Goal: Find specific page/section: Find specific page/section

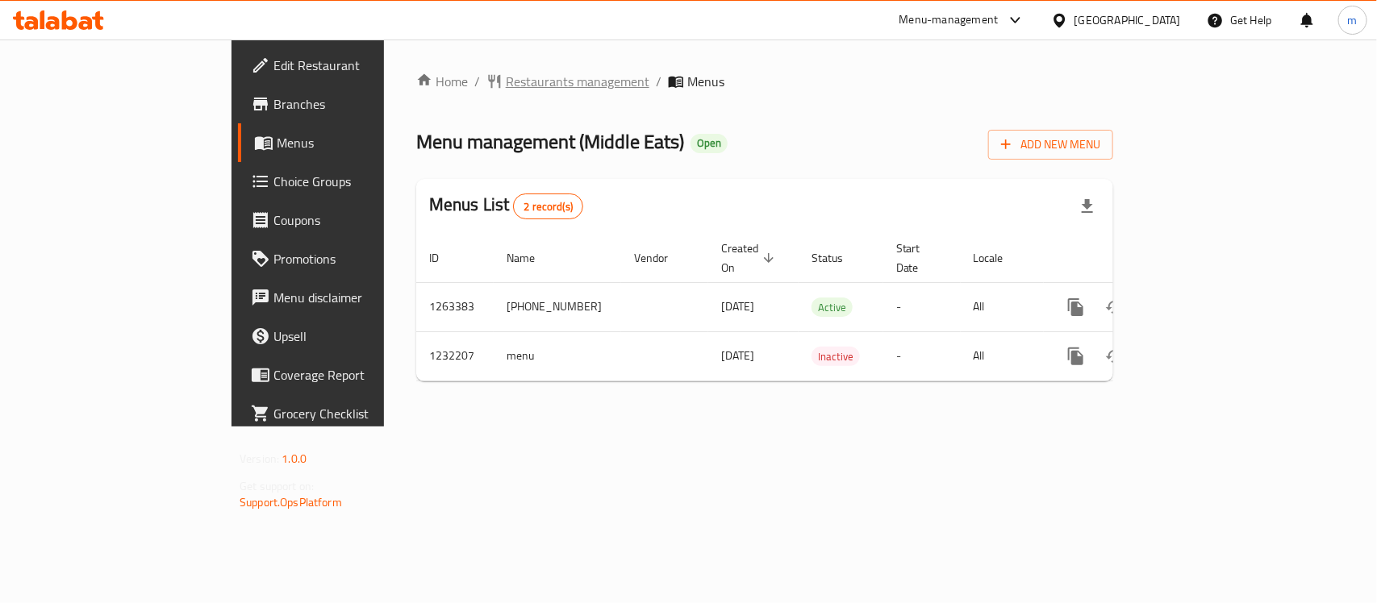
click at [506, 79] on span "Restaurants management" at bounding box center [578, 81] width 144 height 19
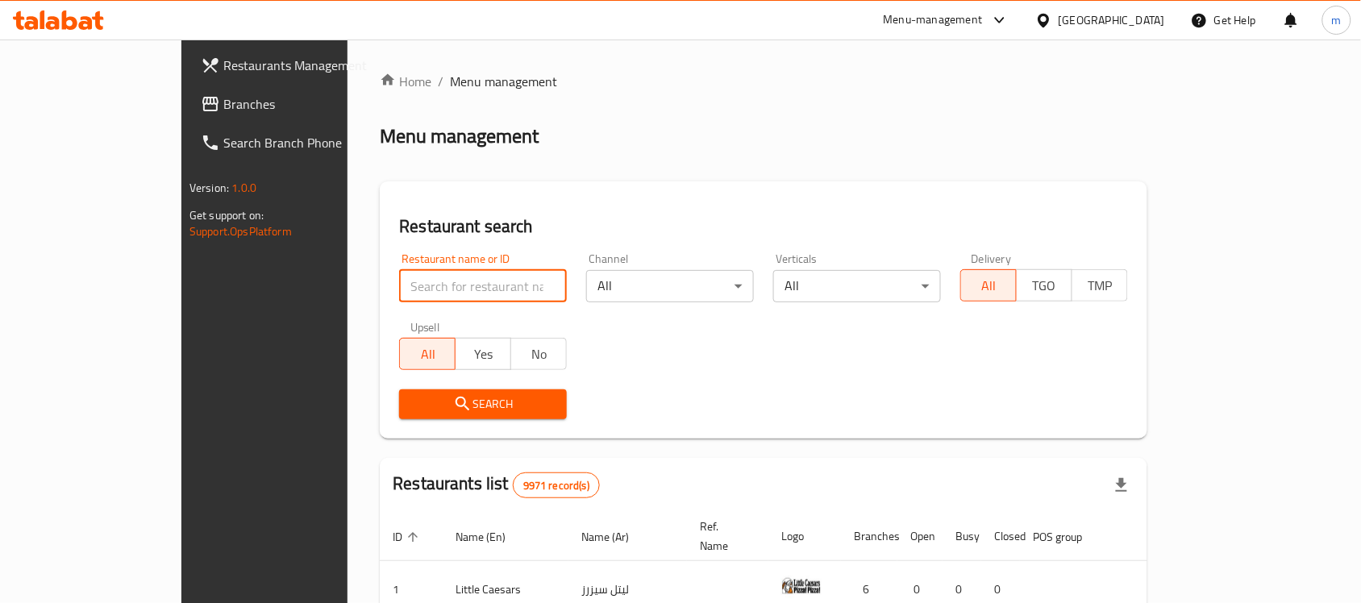
click at [399, 278] on input "search" at bounding box center [483, 286] width 168 height 32
paste input "677684"
type input "677684"
click at [399, 393] on button "Search" at bounding box center [483, 405] width 168 height 30
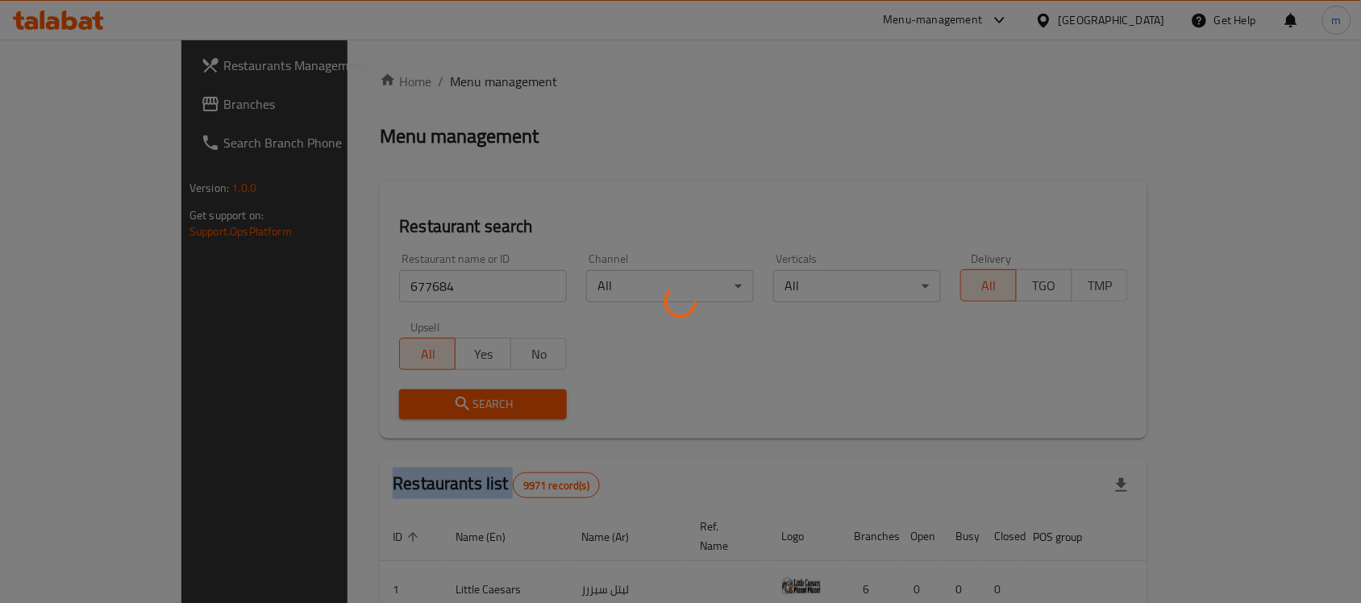
click at [372, 393] on div at bounding box center [680, 301] width 1361 height 603
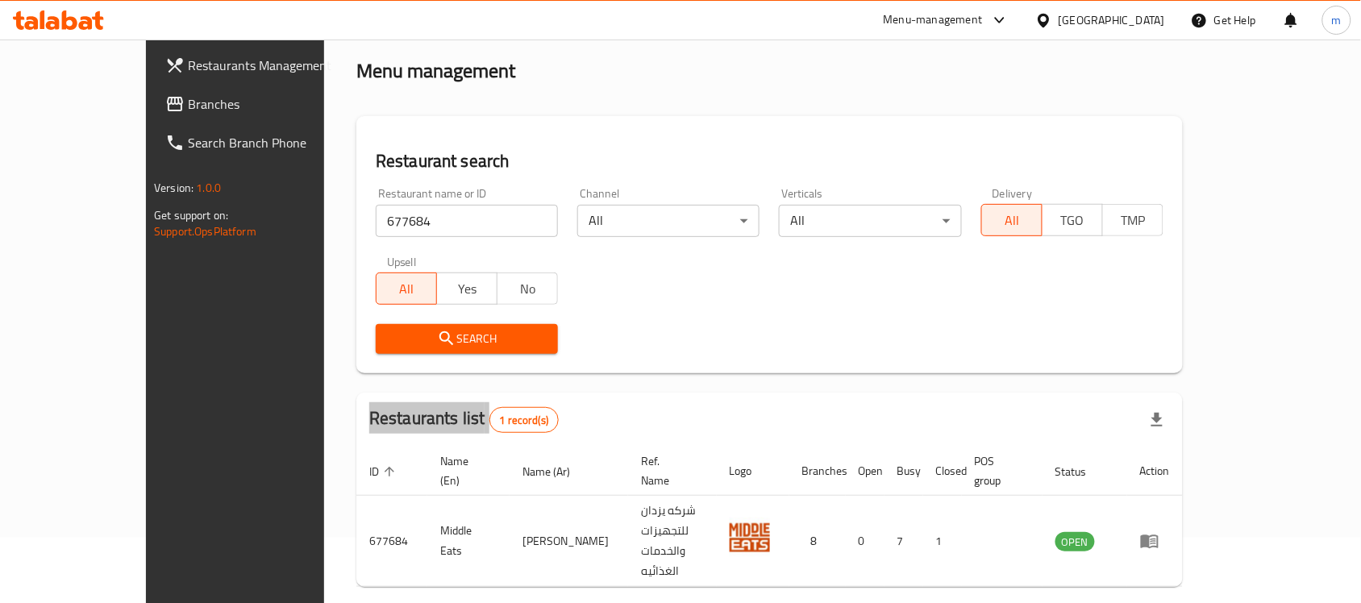
scroll to position [85, 0]
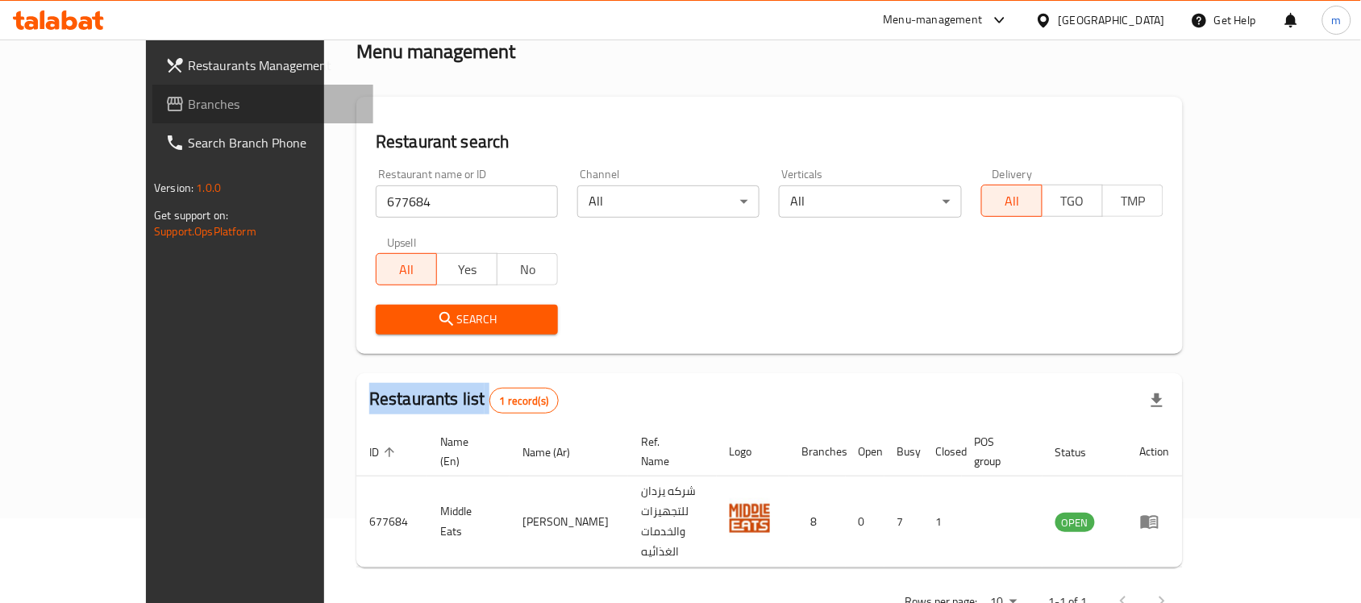
click at [188, 94] on span "Branches" at bounding box center [274, 103] width 173 height 19
